Goal: Information Seeking & Learning: Learn about a topic

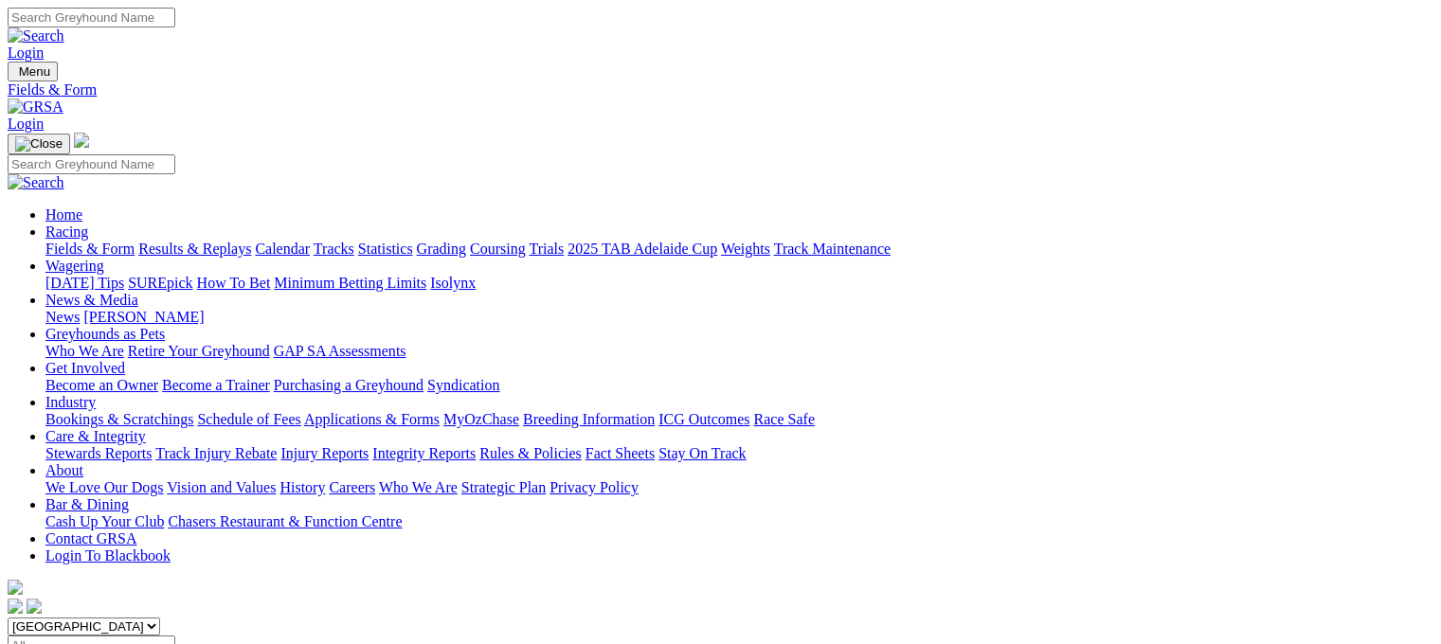
click at [87, 241] on link "Fields & Form" at bounding box center [89, 249] width 89 height 16
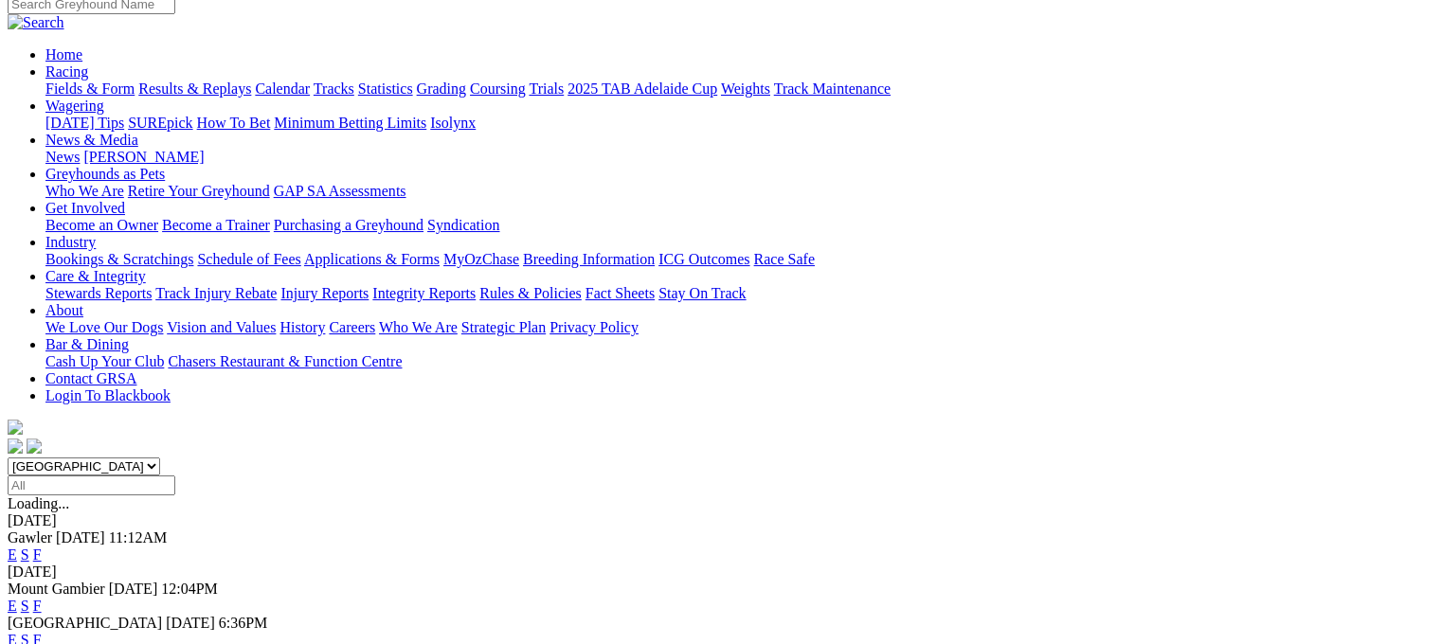
scroll to position [190, 0]
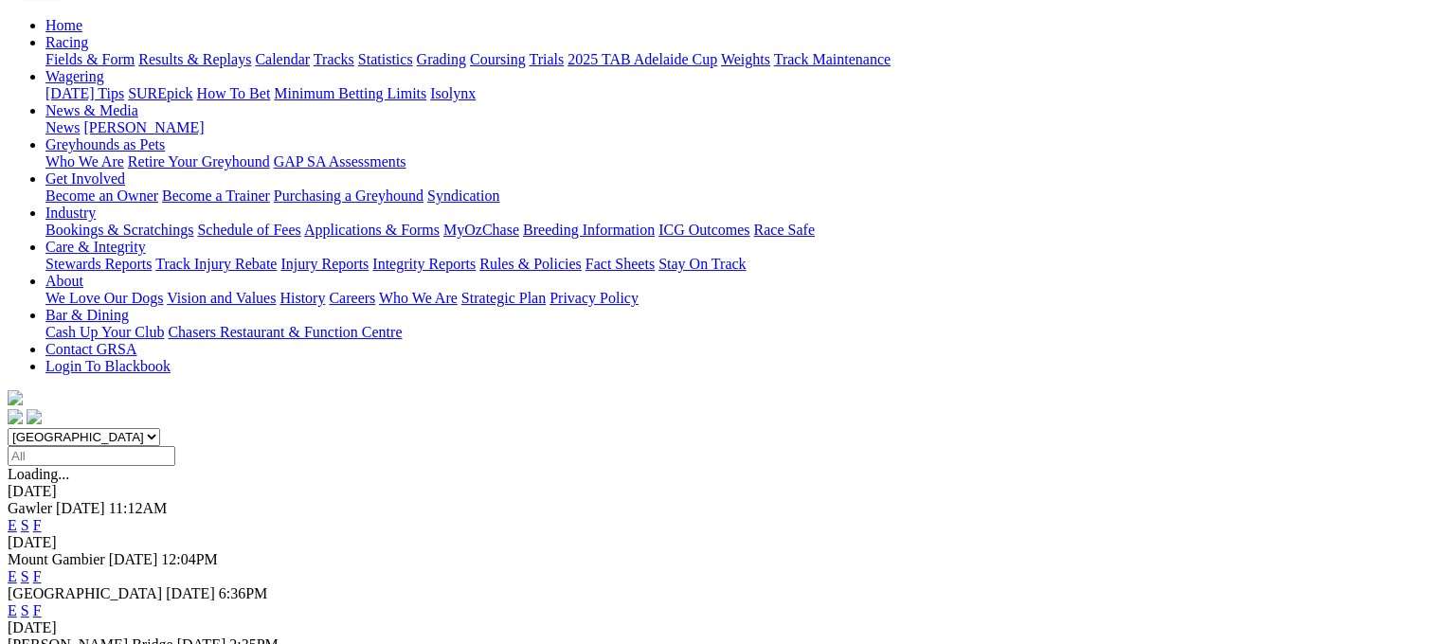
click at [42, 603] on link "F" at bounding box center [37, 611] width 9 height 16
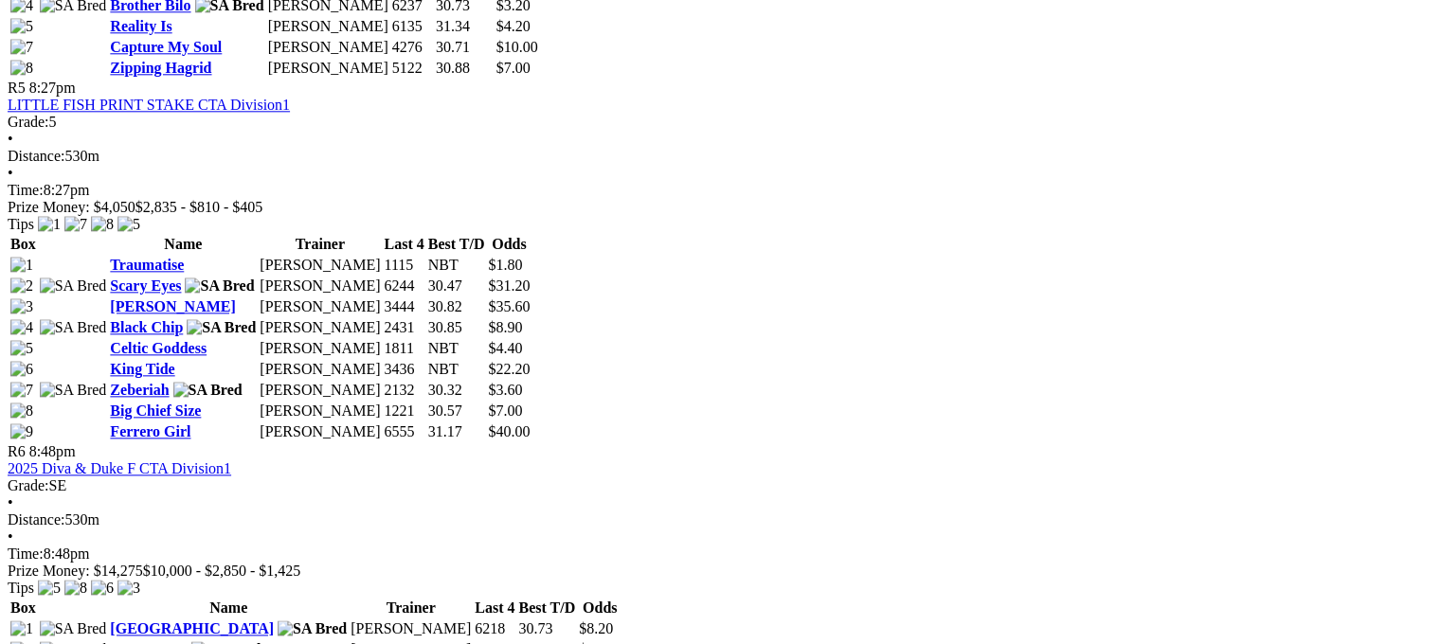
scroll to position [2369, 0]
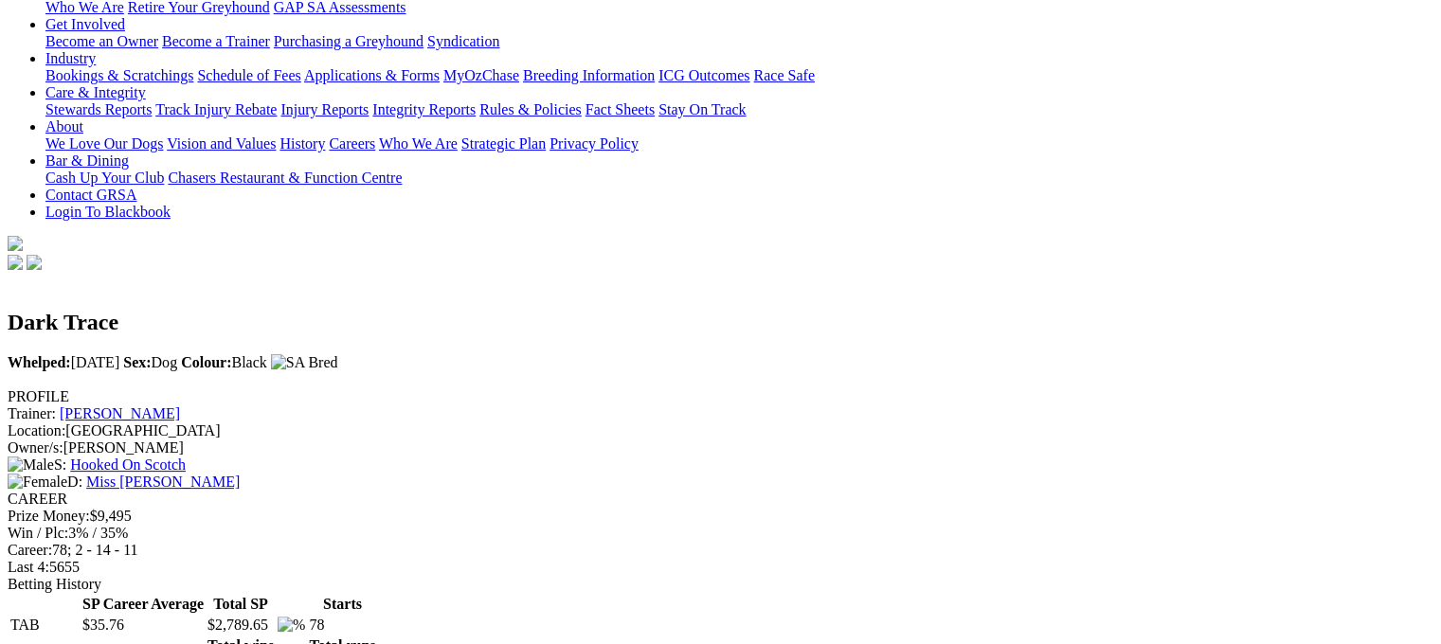
scroll to position [284, 0]
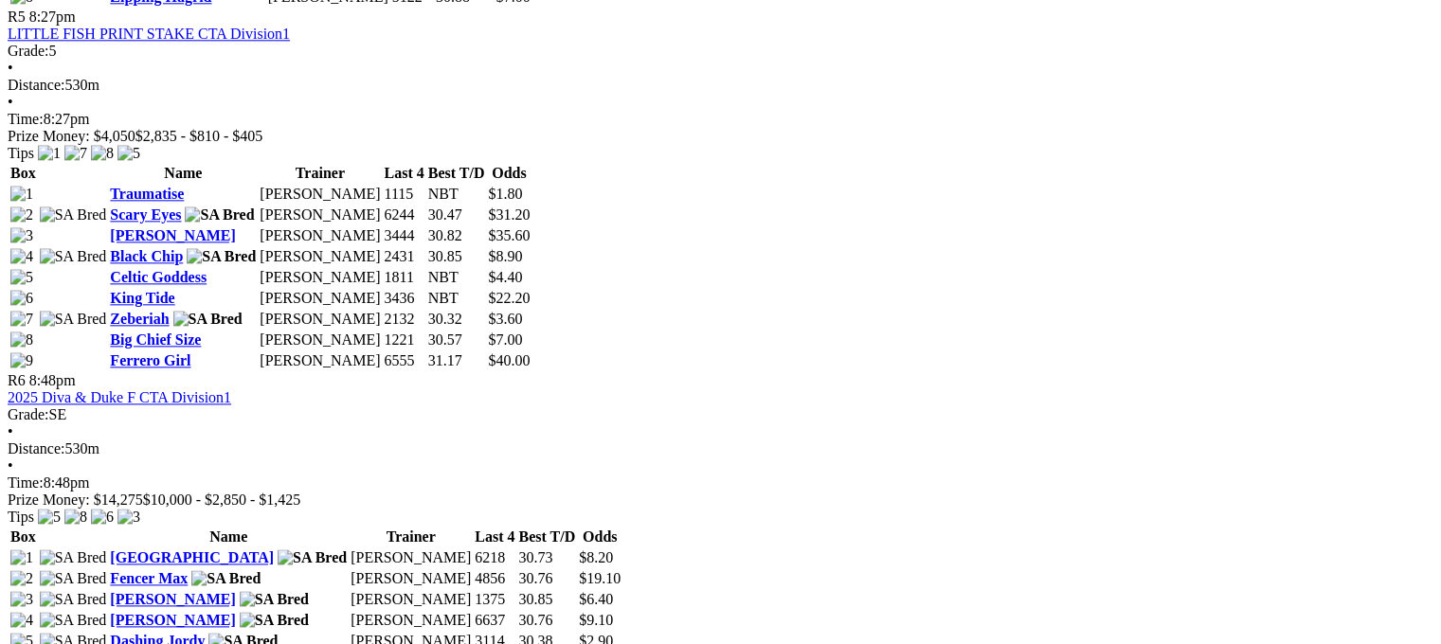
scroll to position [2464, 0]
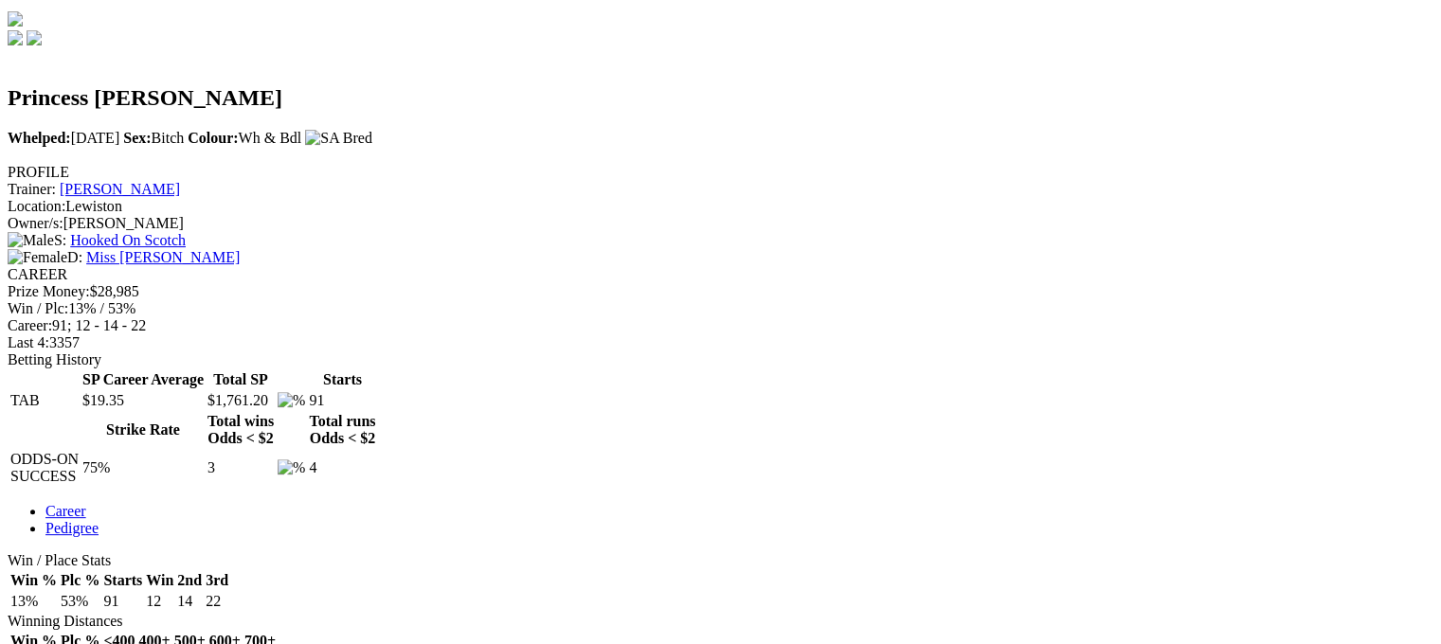
scroll to position [663, 0]
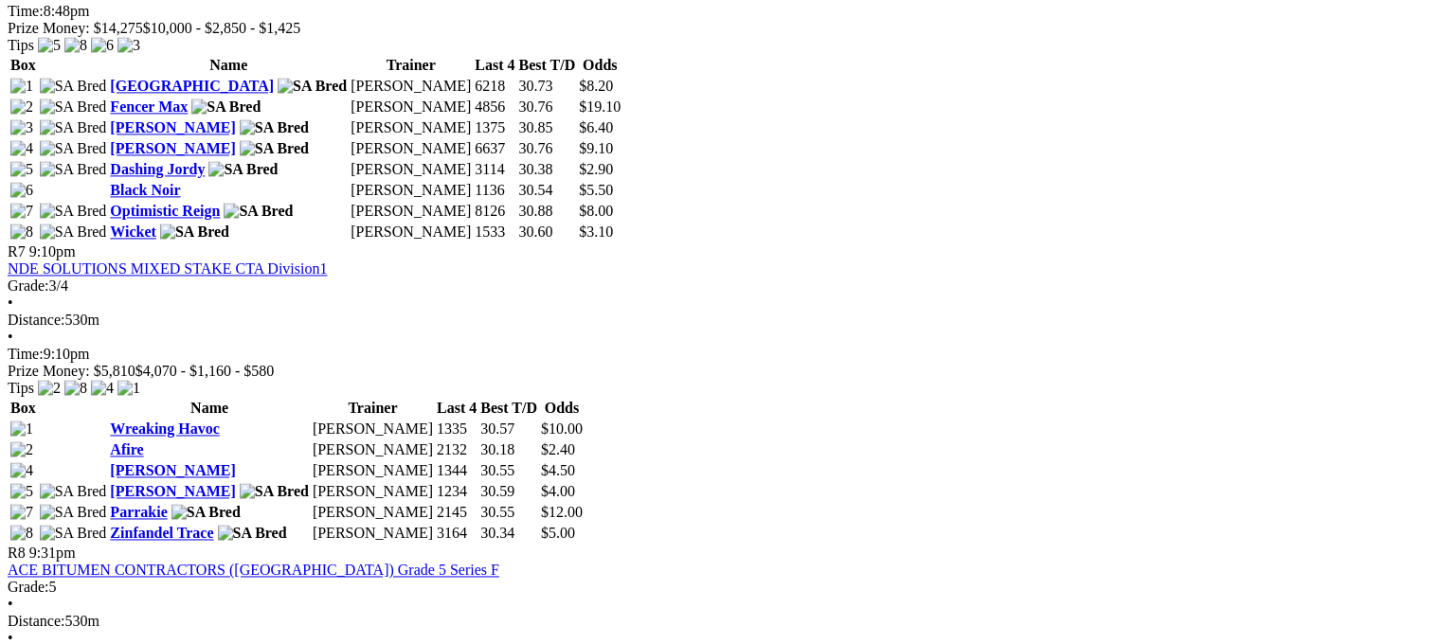
scroll to position [2559, 0]
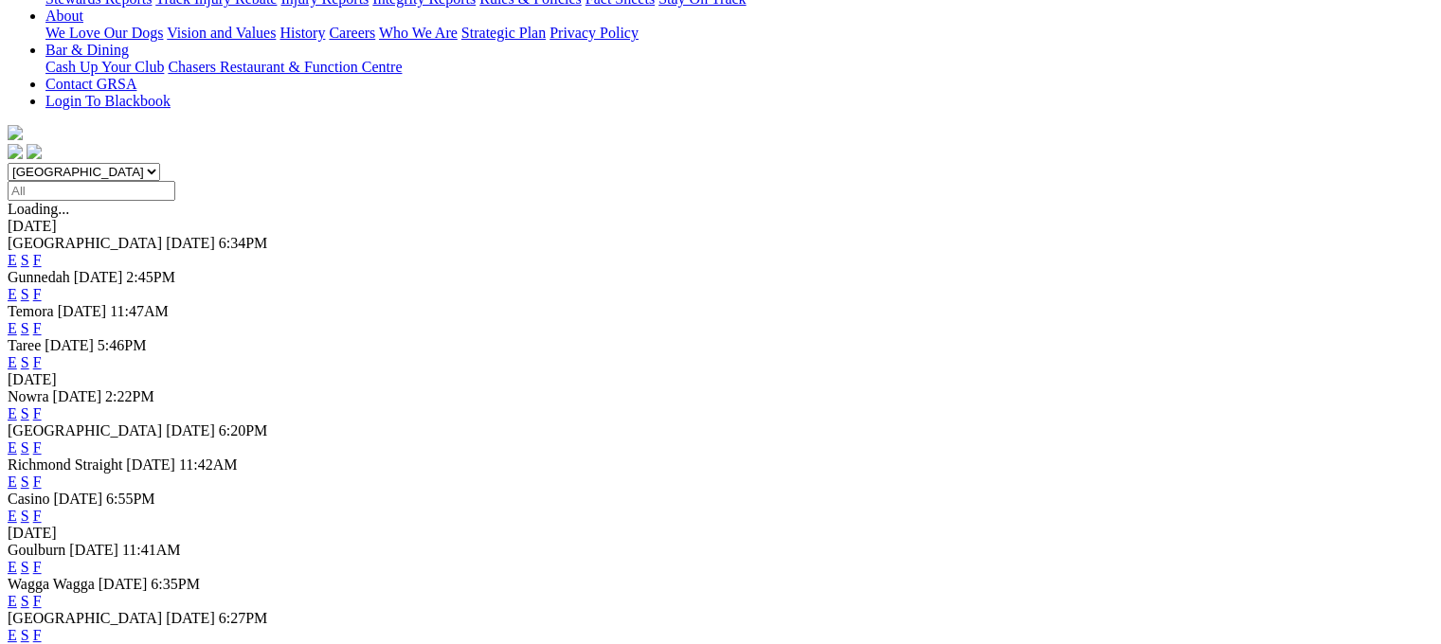
scroll to position [474, 0]
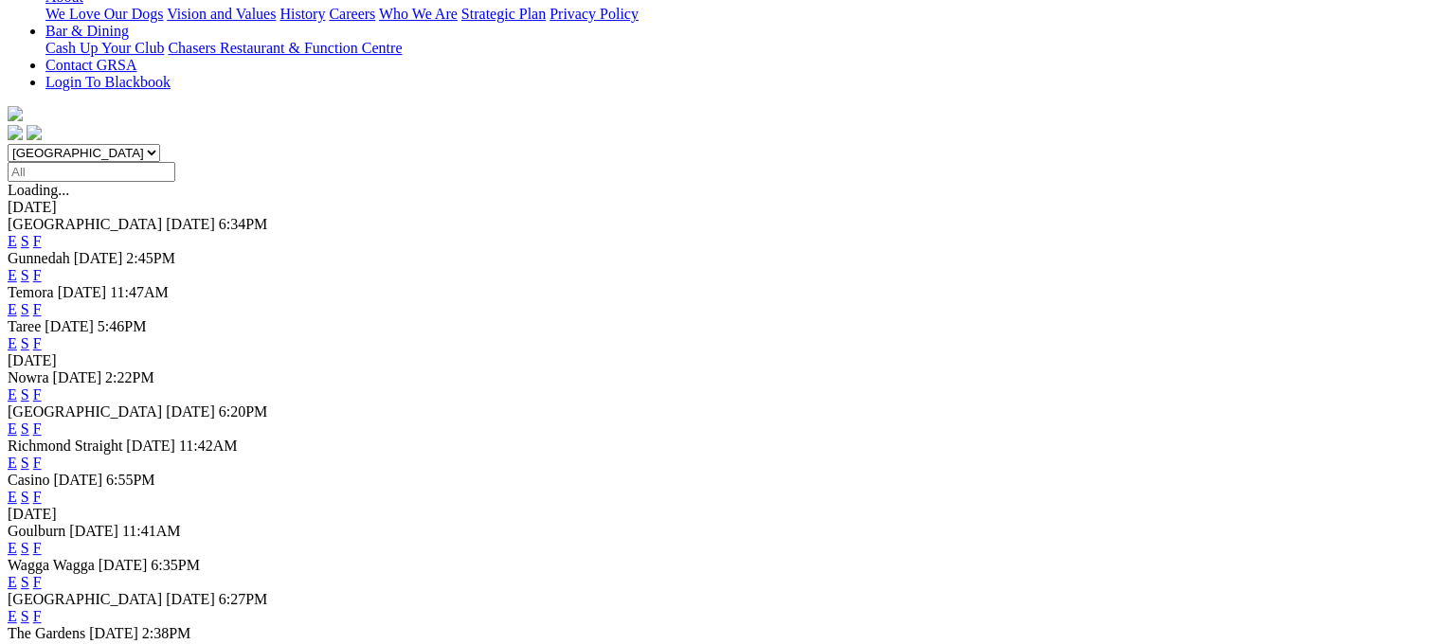
click at [42, 421] on link "F" at bounding box center [37, 429] width 9 height 16
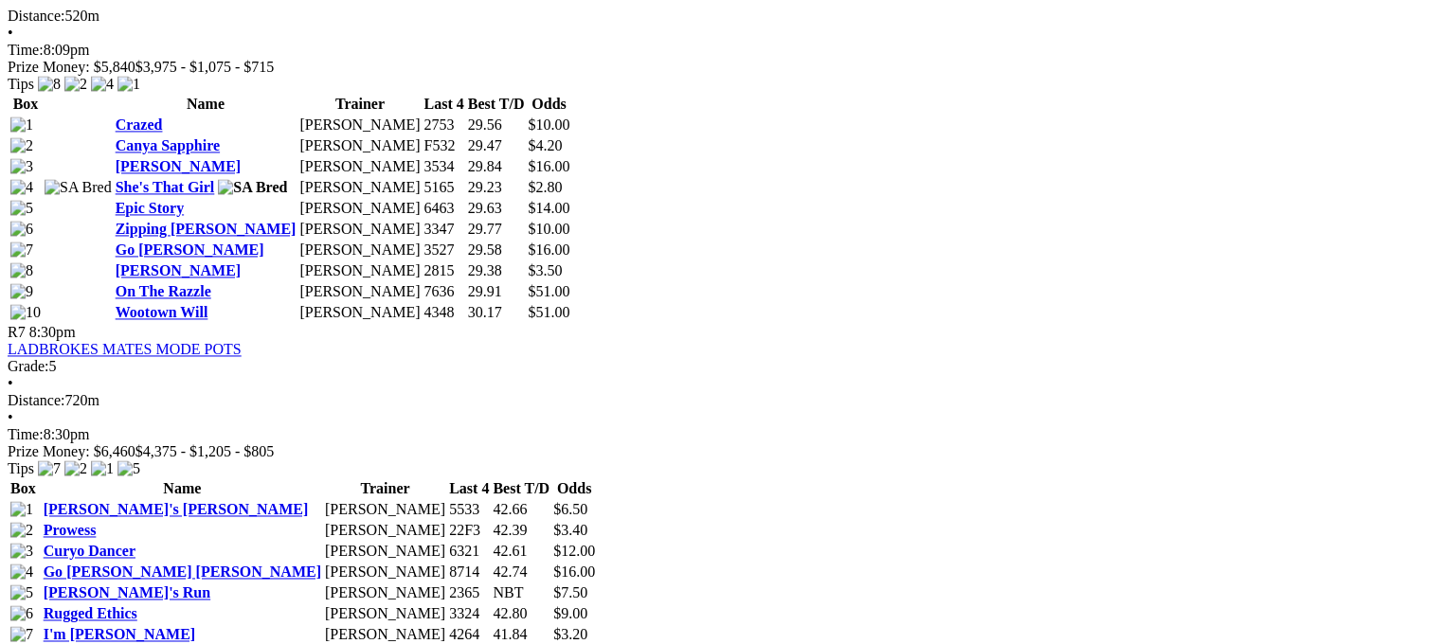
scroll to position [2843, 0]
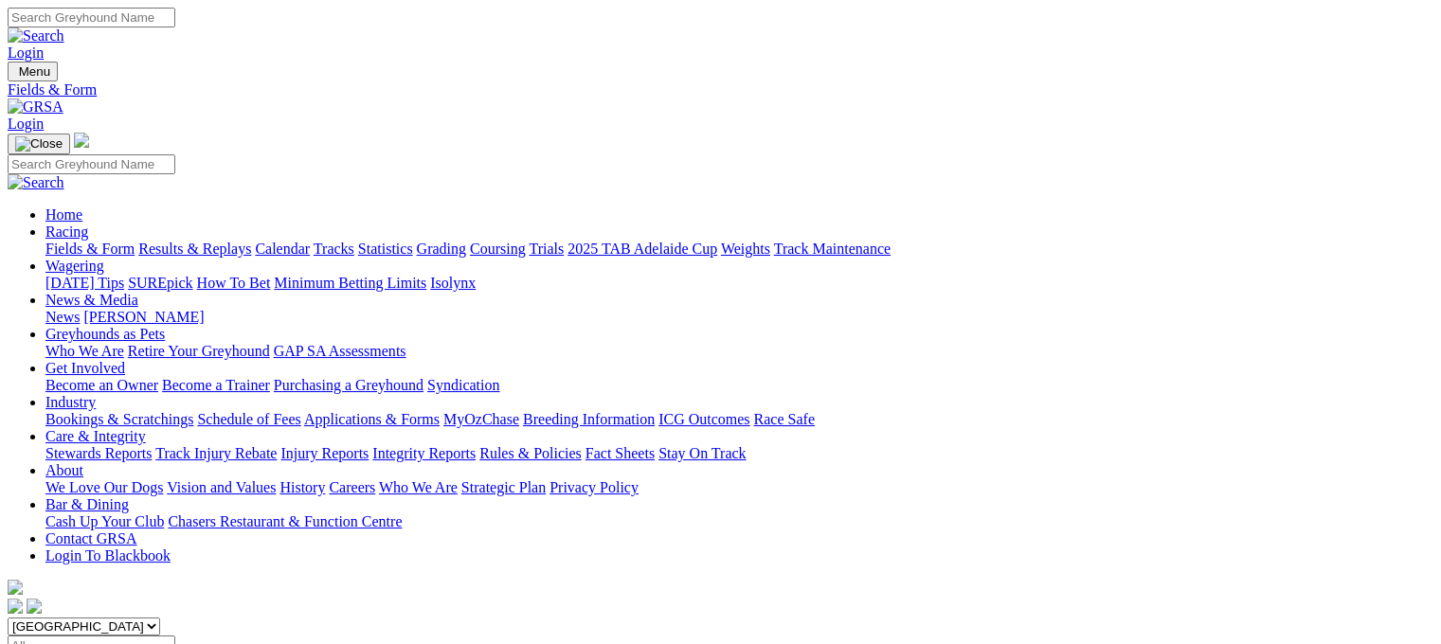
click at [160, 618] on select "South Australia New South Wales Northern Territory Queensland Tasmania Victoria…" at bounding box center [84, 627] width 153 height 18
click at [127, 618] on select "South Australia New South Wales Northern Territory Queensland Tasmania Victoria…" at bounding box center [84, 627] width 153 height 18
click at [160, 618] on select "South Australia New South Wales Northern Territory Queensland Tasmania Victoria…" at bounding box center [84, 627] width 153 height 18
select select "TAS"
click at [127, 618] on select "South Australia New South Wales Northern Territory Queensland Tasmania Victoria…" at bounding box center [84, 627] width 153 height 18
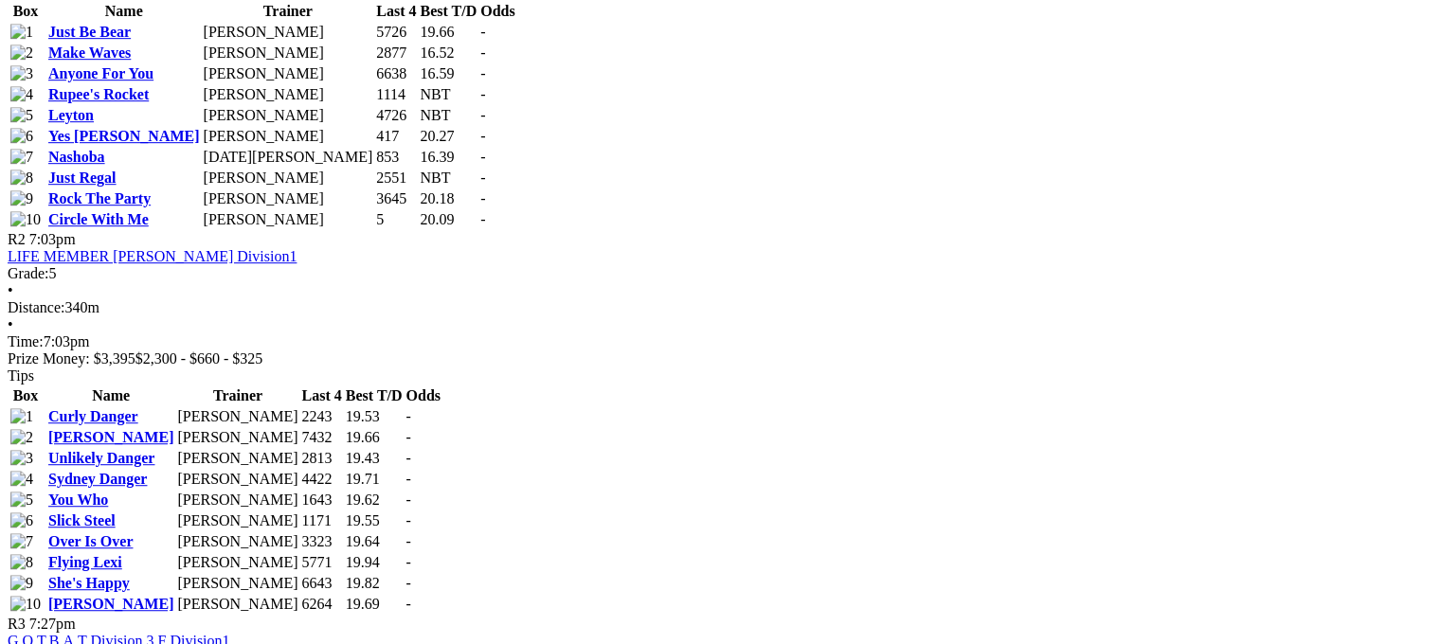
scroll to position [1137, 0]
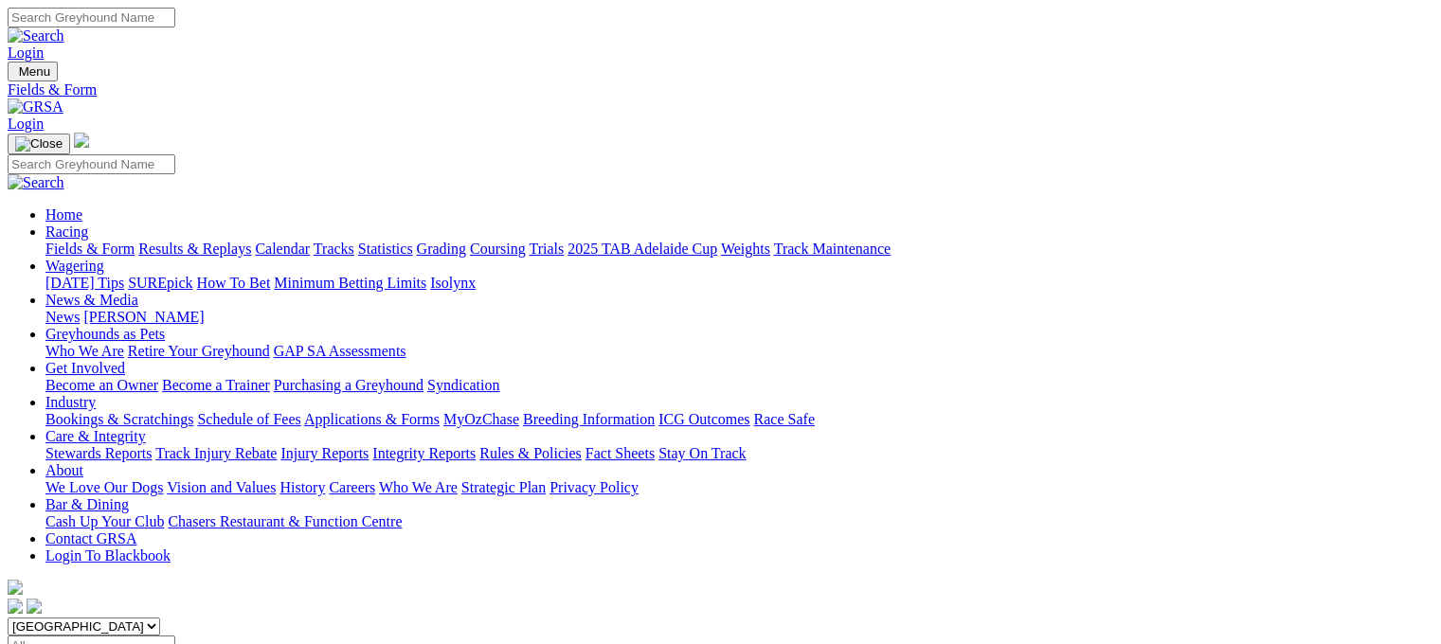
click at [160, 618] on select "[GEOGRAPHIC_DATA] [GEOGRAPHIC_DATA] [GEOGRAPHIC_DATA] [GEOGRAPHIC_DATA] [GEOGRA…" at bounding box center [84, 627] width 153 height 18
select select "[GEOGRAPHIC_DATA]"
click at [127, 618] on select "[GEOGRAPHIC_DATA] [GEOGRAPHIC_DATA] [GEOGRAPHIC_DATA] [GEOGRAPHIC_DATA] [GEOGRA…" at bounding box center [84, 627] width 153 height 18
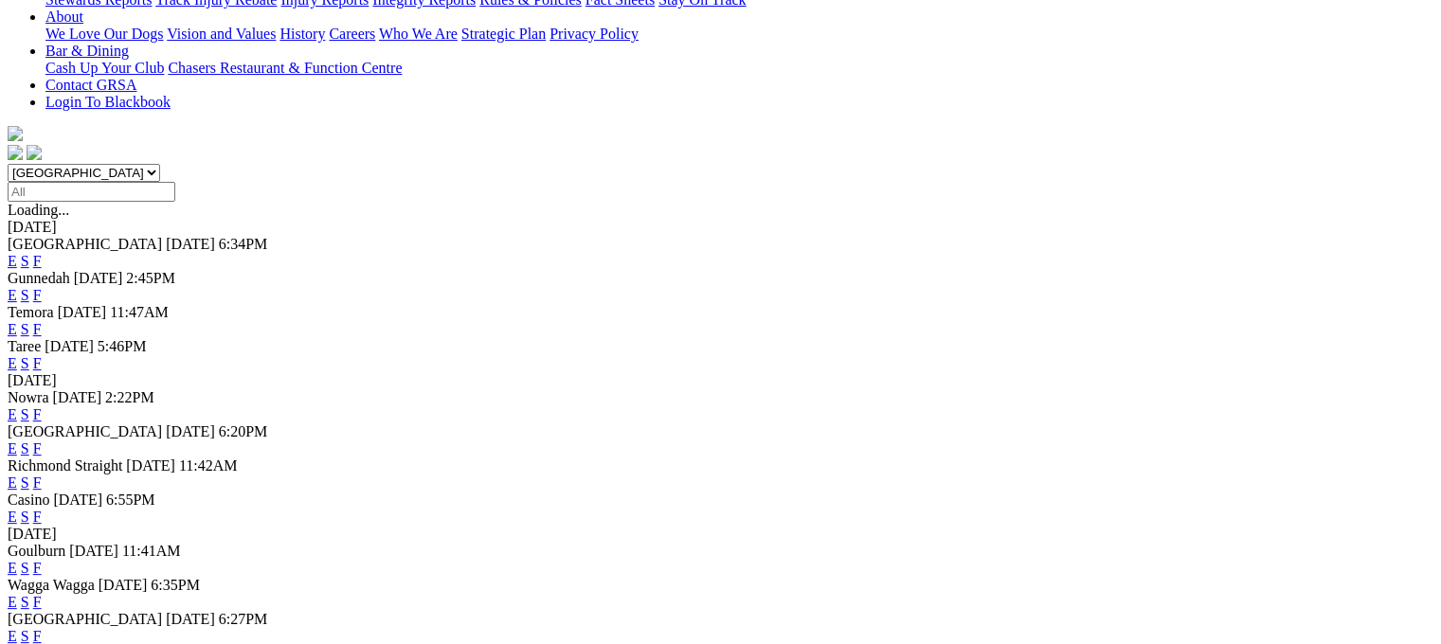
scroll to position [474, 0]
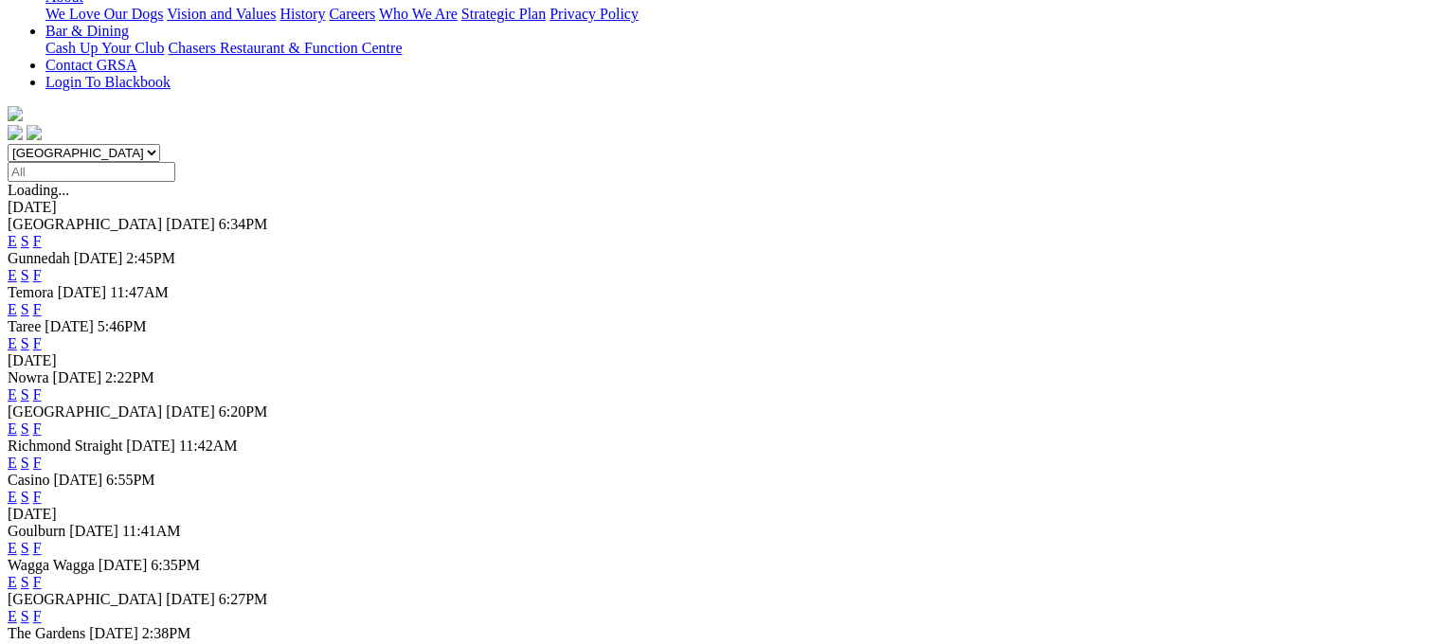
click at [42, 387] on link "F" at bounding box center [37, 395] width 9 height 16
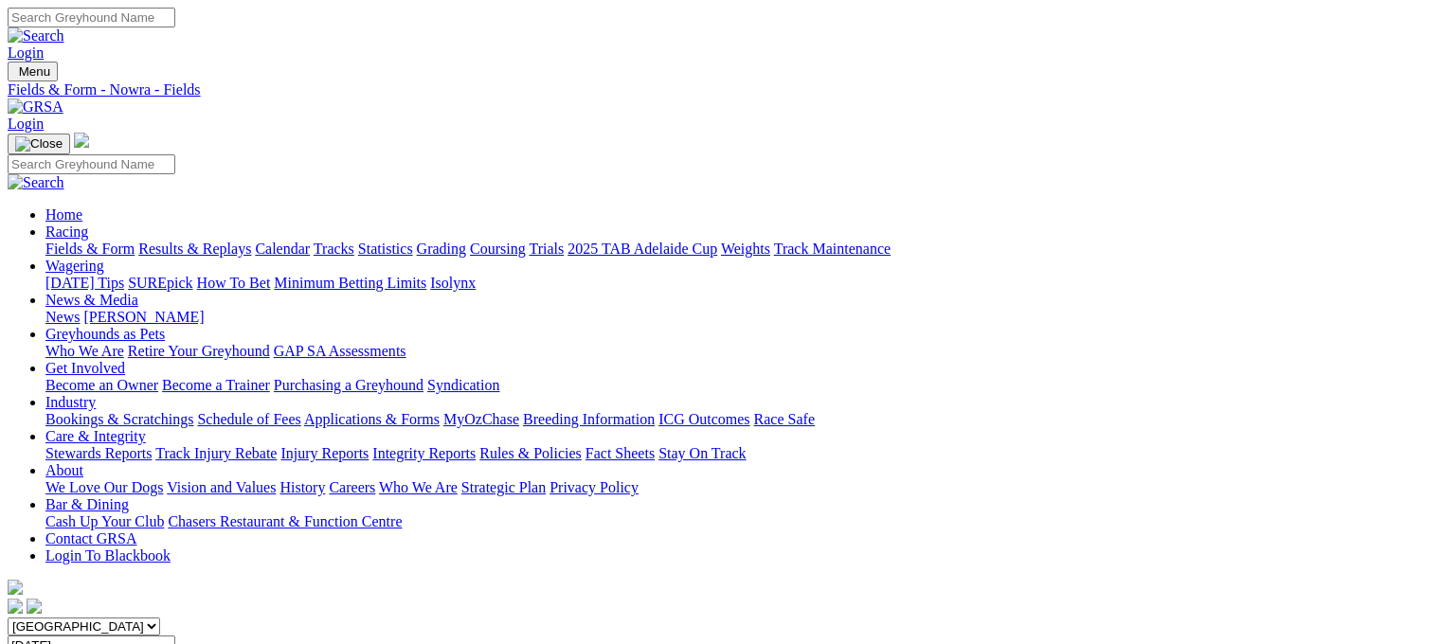
click at [160, 618] on select "South Australia New South Wales Northern Territory Queensland Tasmania Victoria…" at bounding box center [84, 627] width 153 height 18
click at [127, 618] on select "South Australia New South Wales Northern Territory Queensland Tasmania Victoria…" at bounding box center [84, 627] width 153 height 18
click at [55, 241] on link "Fields & Form" at bounding box center [89, 249] width 89 height 16
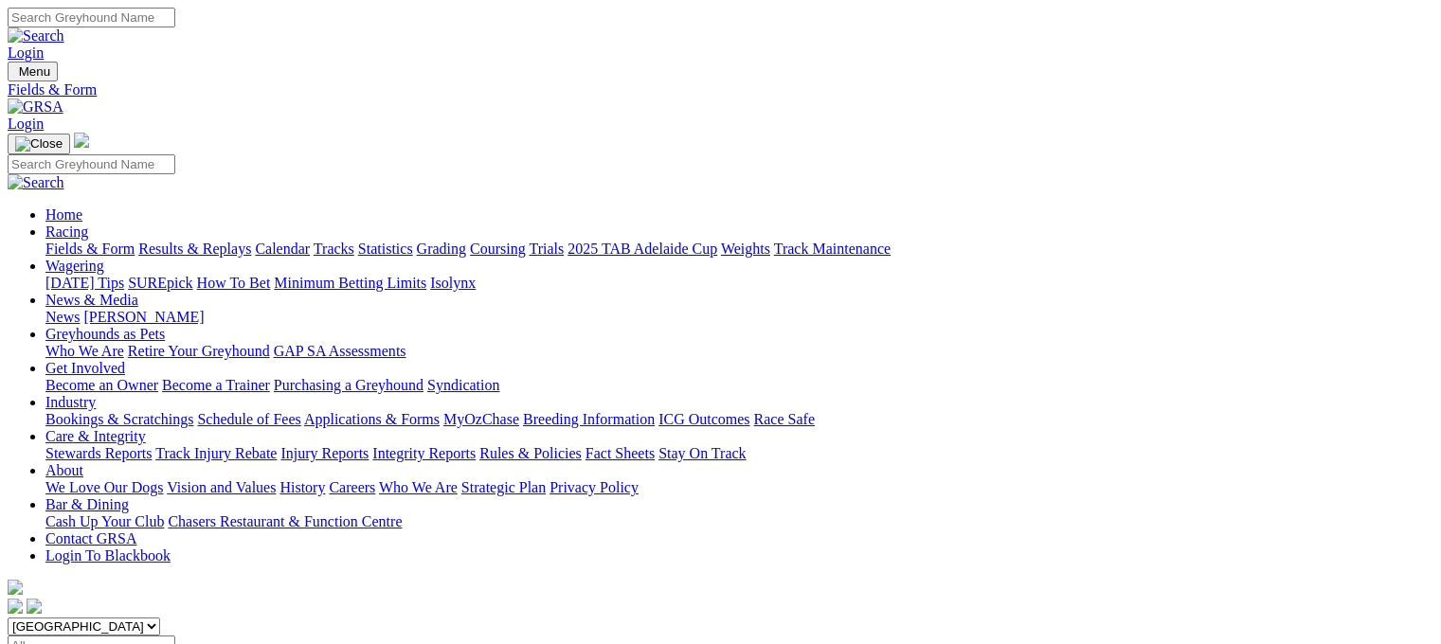
click at [160, 618] on select "[GEOGRAPHIC_DATA] [GEOGRAPHIC_DATA] [GEOGRAPHIC_DATA] [GEOGRAPHIC_DATA] [GEOGRA…" at bounding box center [84, 627] width 153 height 18
select select "[GEOGRAPHIC_DATA]"
click at [127, 618] on select "[GEOGRAPHIC_DATA] [GEOGRAPHIC_DATA] [GEOGRAPHIC_DATA] [GEOGRAPHIC_DATA] [GEOGRA…" at bounding box center [84, 627] width 153 height 18
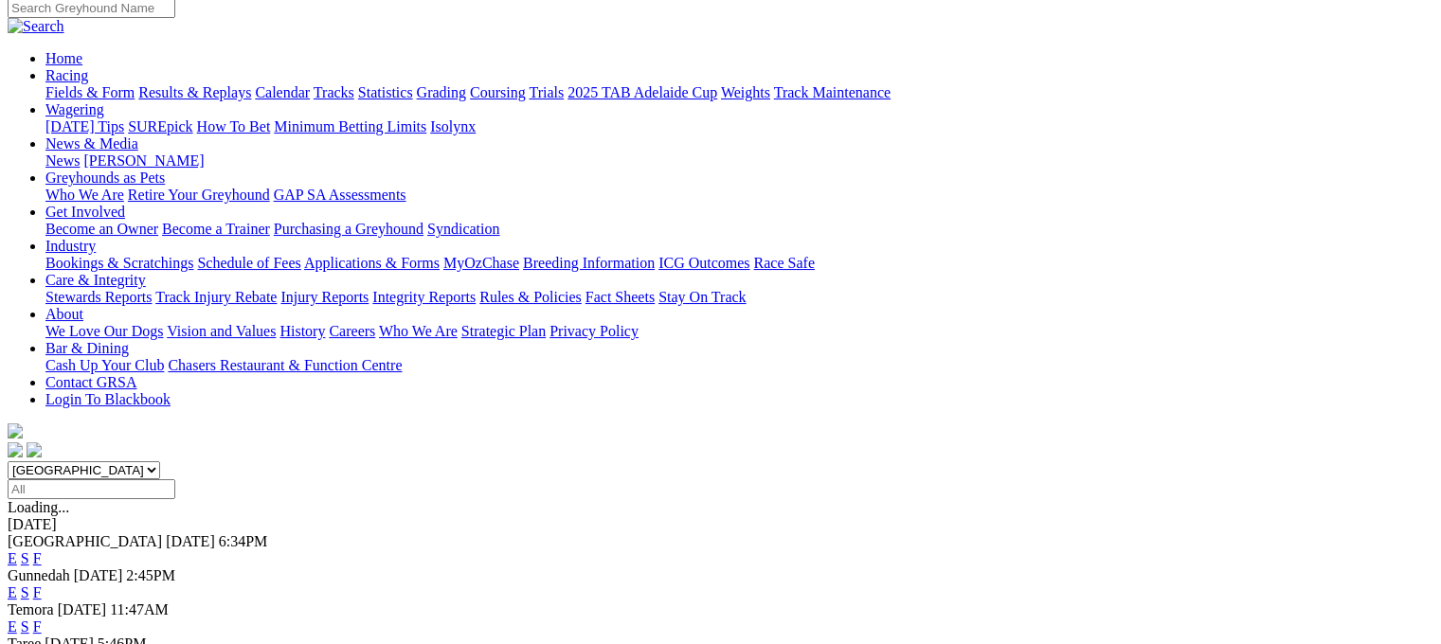
scroll to position [95, 0]
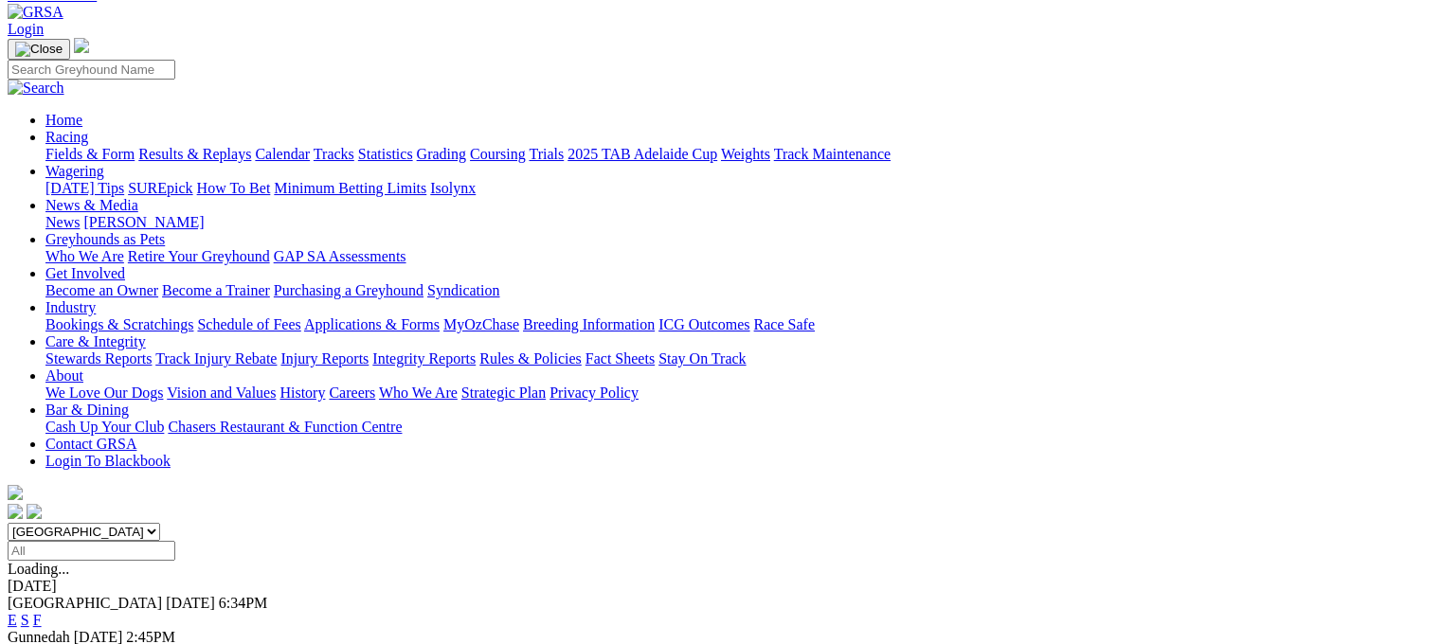
click at [42, 612] on link "F" at bounding box center [37, 620] width 9 height 16
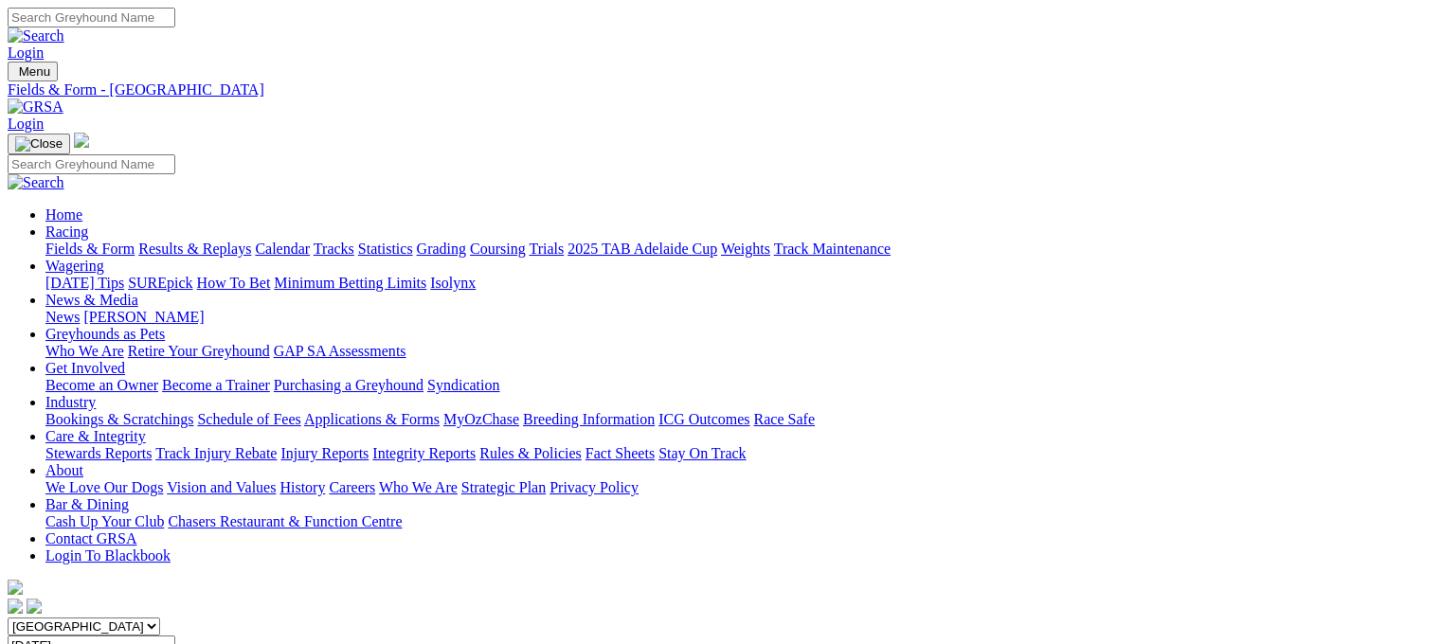
click at [76, 241] on link "Fields & Form" at bounding box center [89, 249] width 89 height 16
